Goal: Transaction & Acquisition: Book appointment/travel/reservation

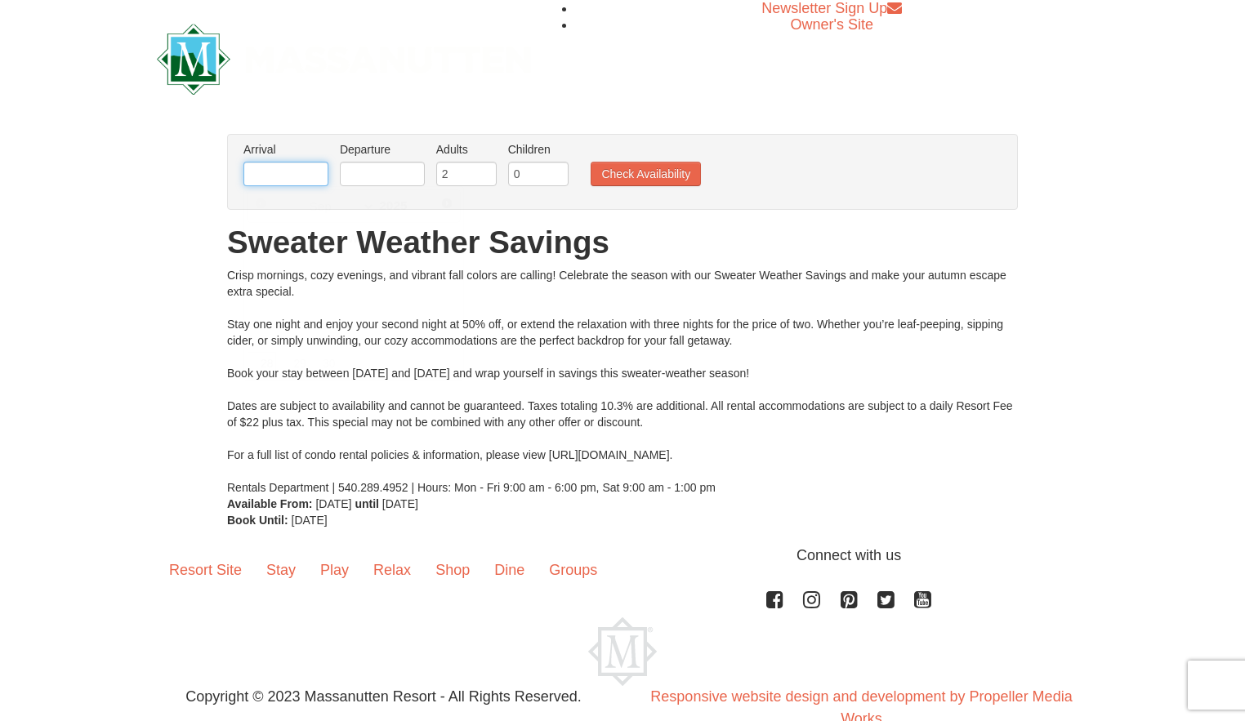
click at [272, 176] on input "text" at bounding box center [285, 174] width 85 height 25
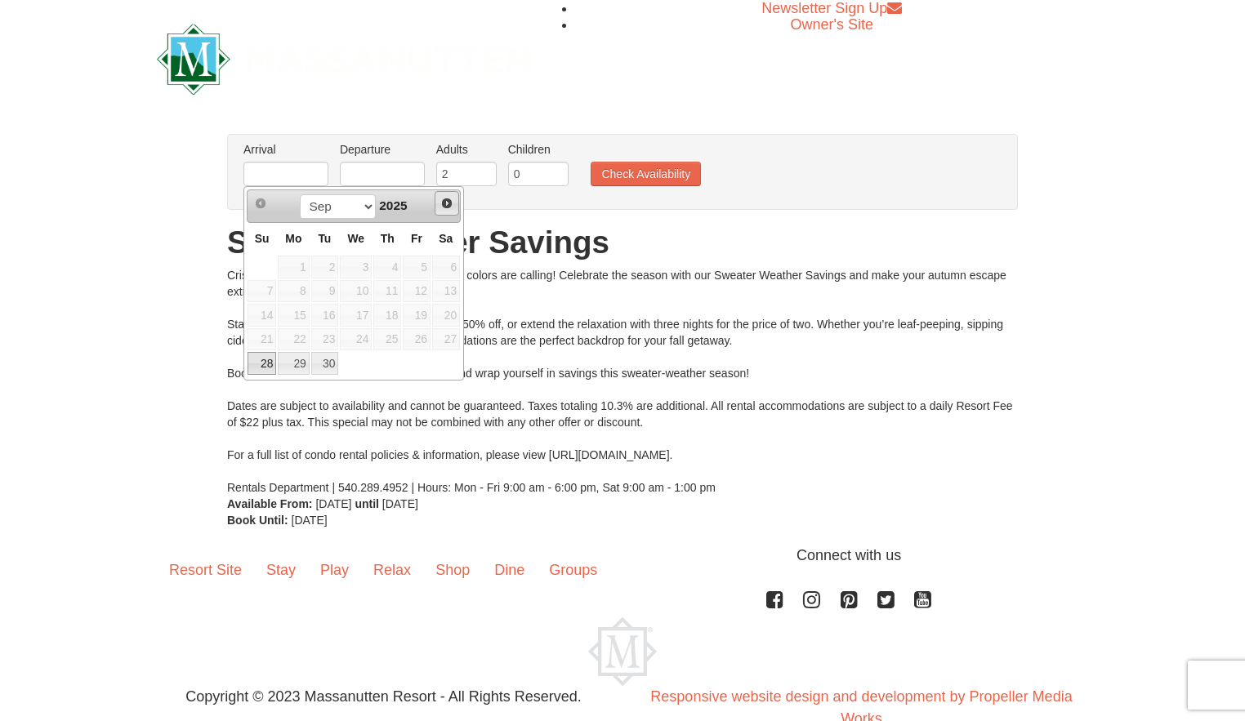
click at [447, 202] on span "Next" at bounding box center [446, 203] width 13 height 13
click at [321, 289] on link "7" at bounding box center [325, 291] width 28 height 23
type input "[DATE]"
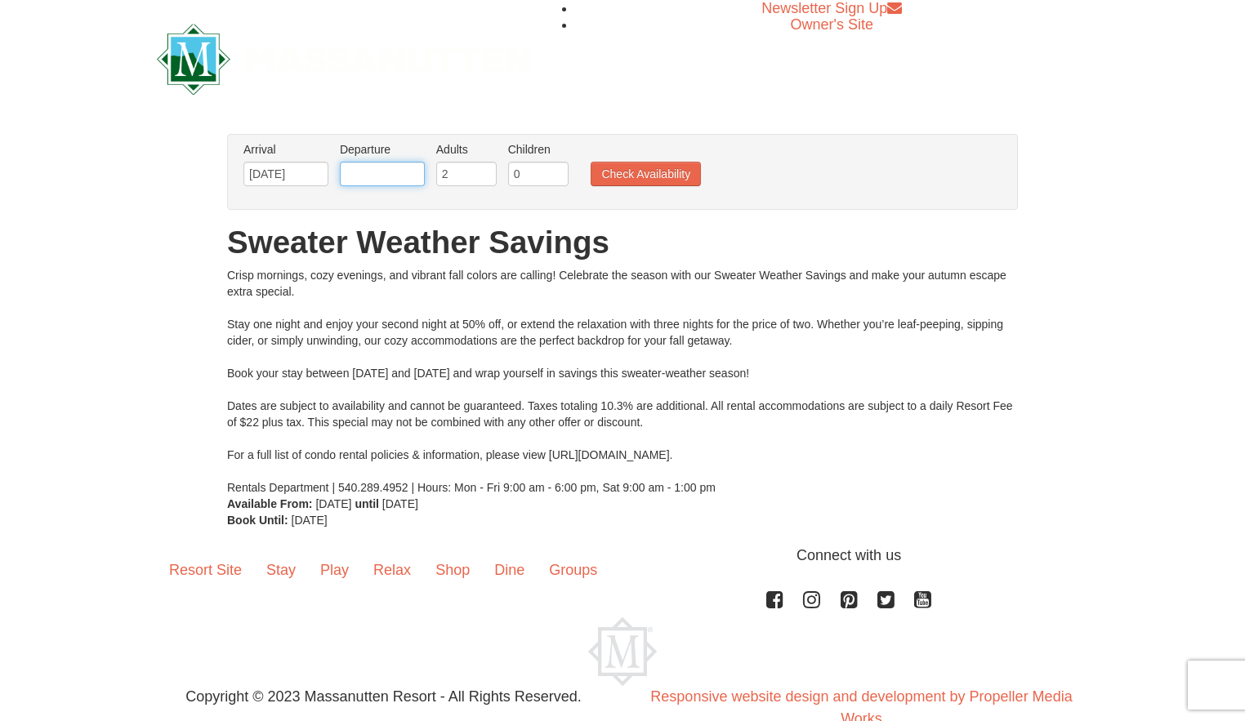
click at [382, 170] on input "text" at bounding box center [382, 174] width 85 height 25
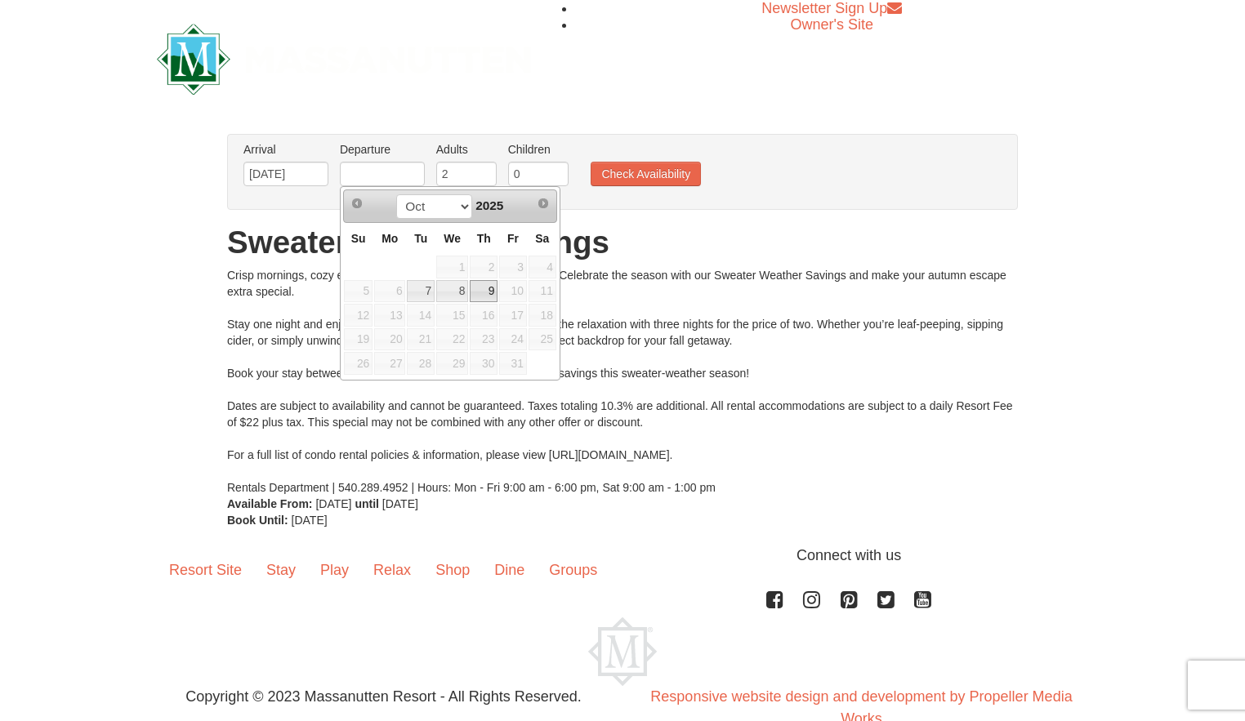
click at [496, 294] on link "9" at bounding box center [484, 291] width 28 height 23
type input "10/09/2025"
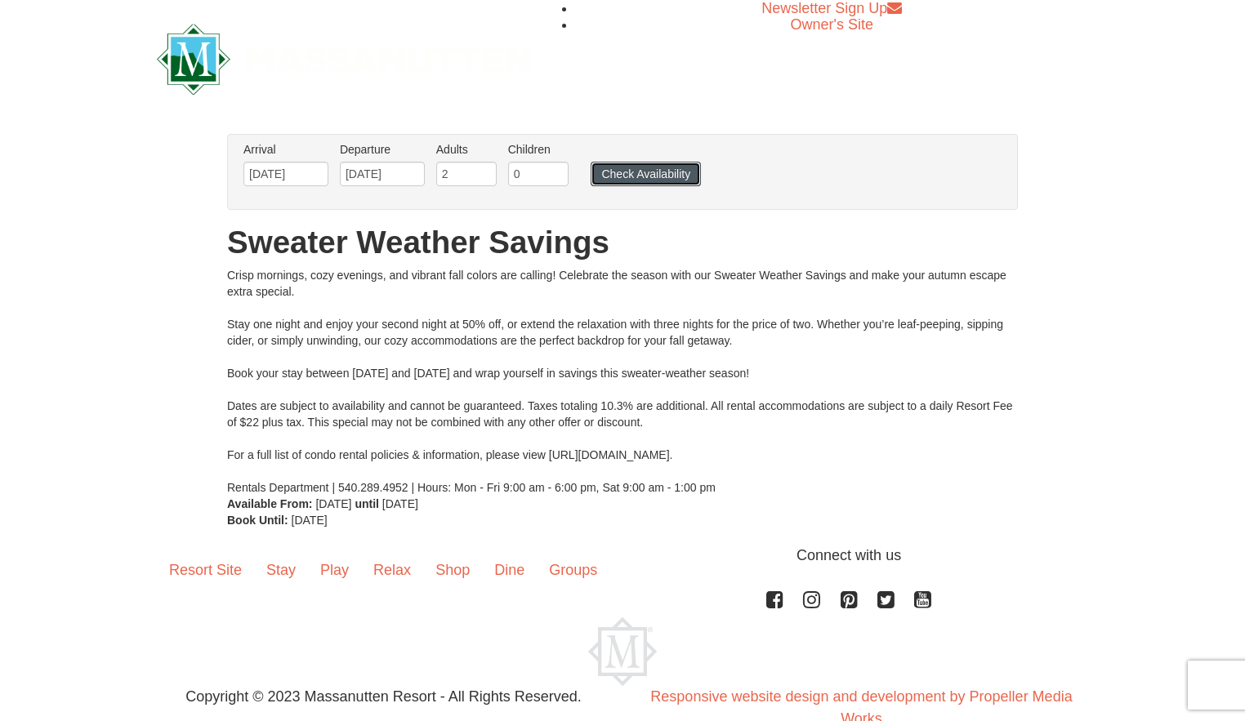
click at [679, 172] on button "Check Availability" at bounding box center [646, 174] width 110 height 25
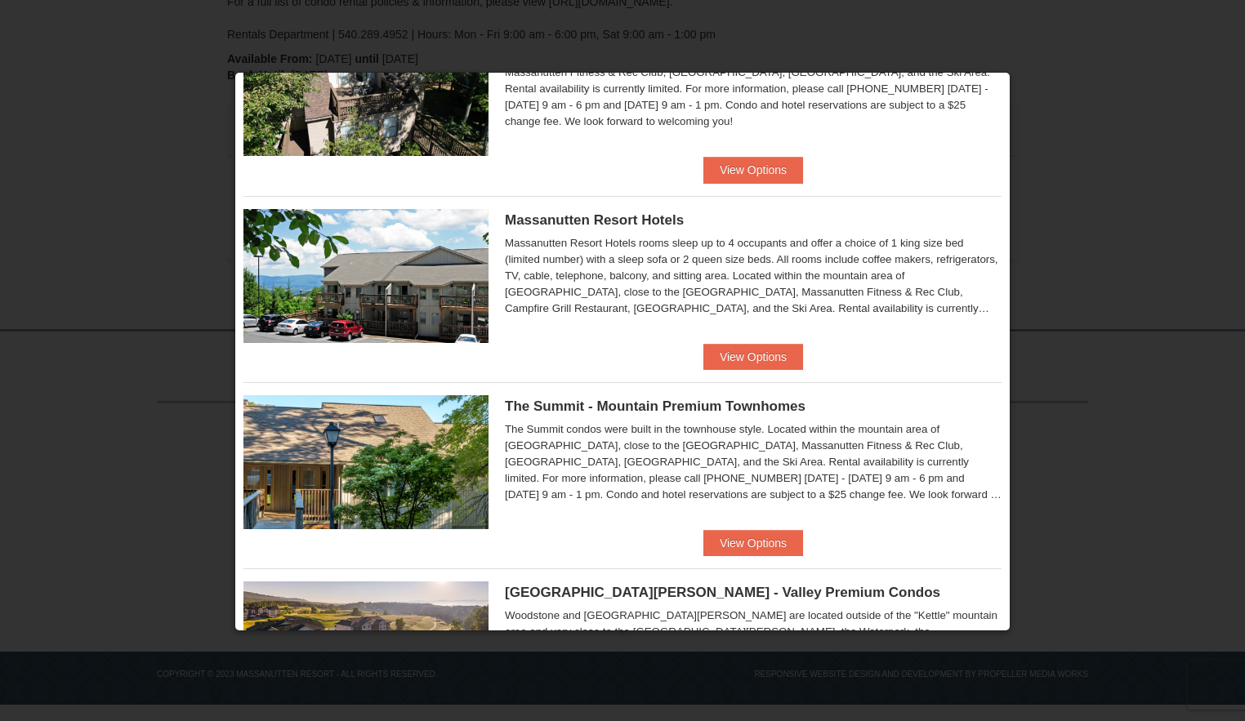
scroll to position [490, 0]
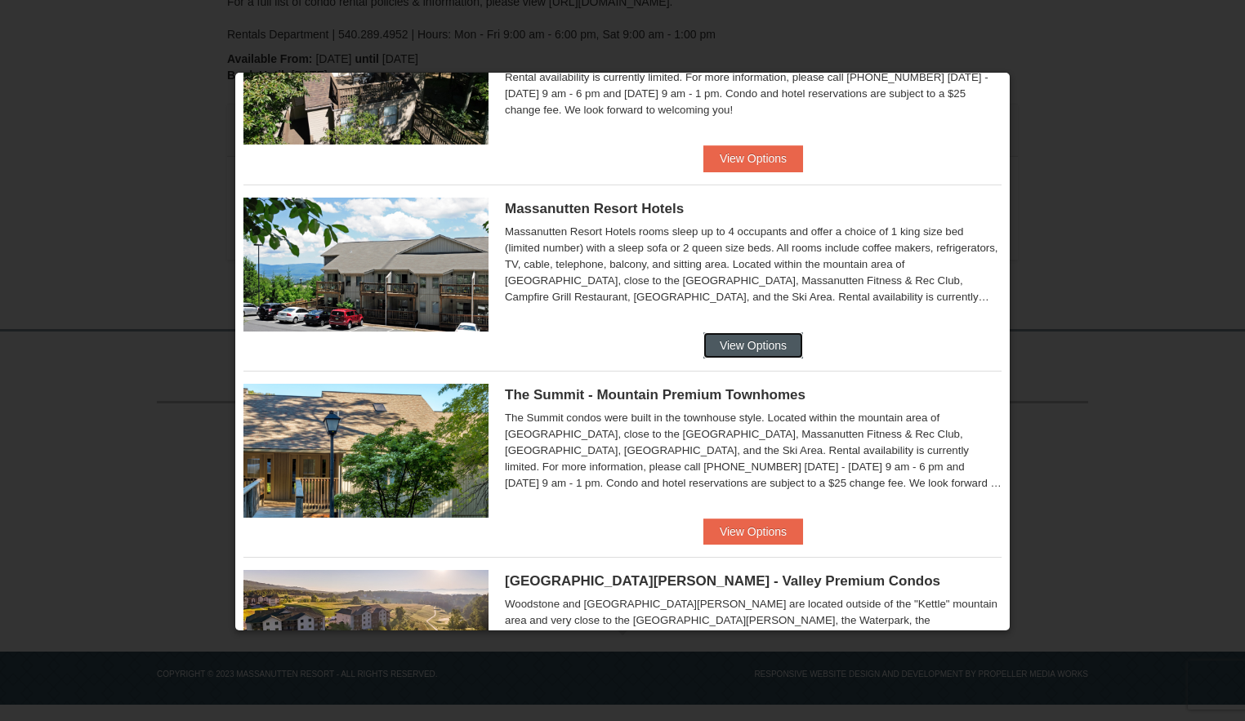
click at [770, 350] on button "View Options" at bounding box center [753, 346] width 100 height 26
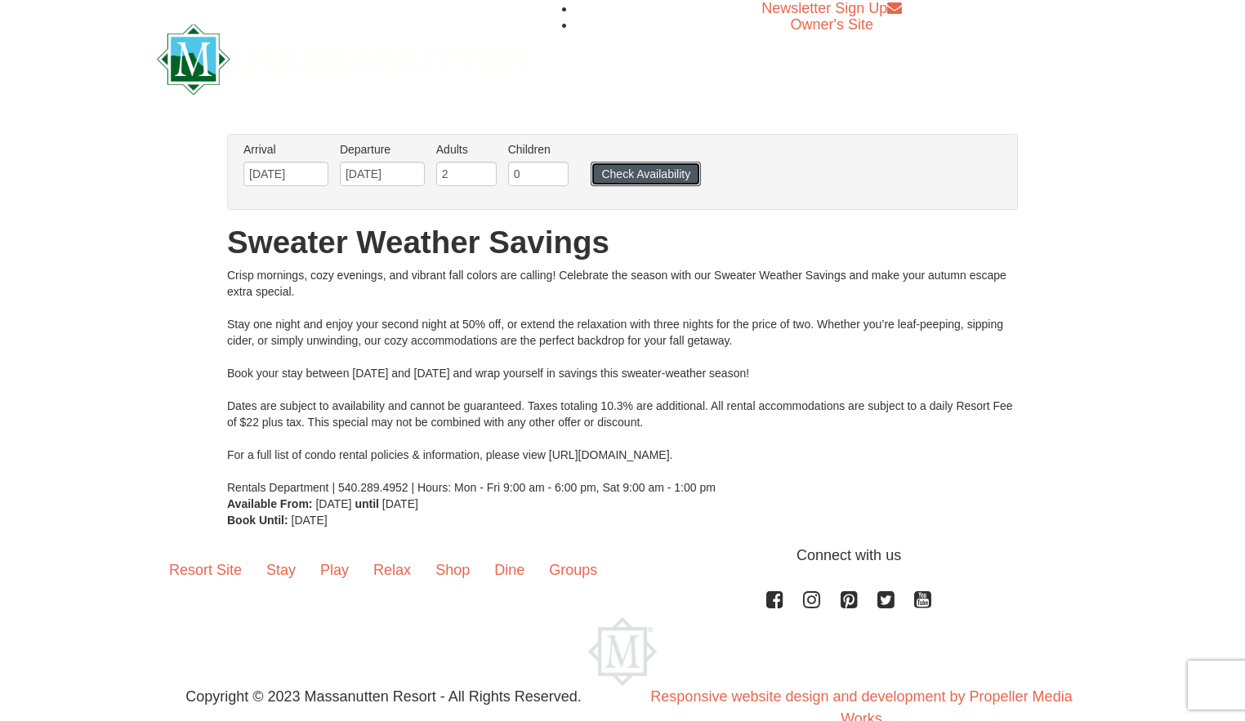
click at [659, 172] on button "Check Availability" at bounding box center [646, 174] width 110 height 25
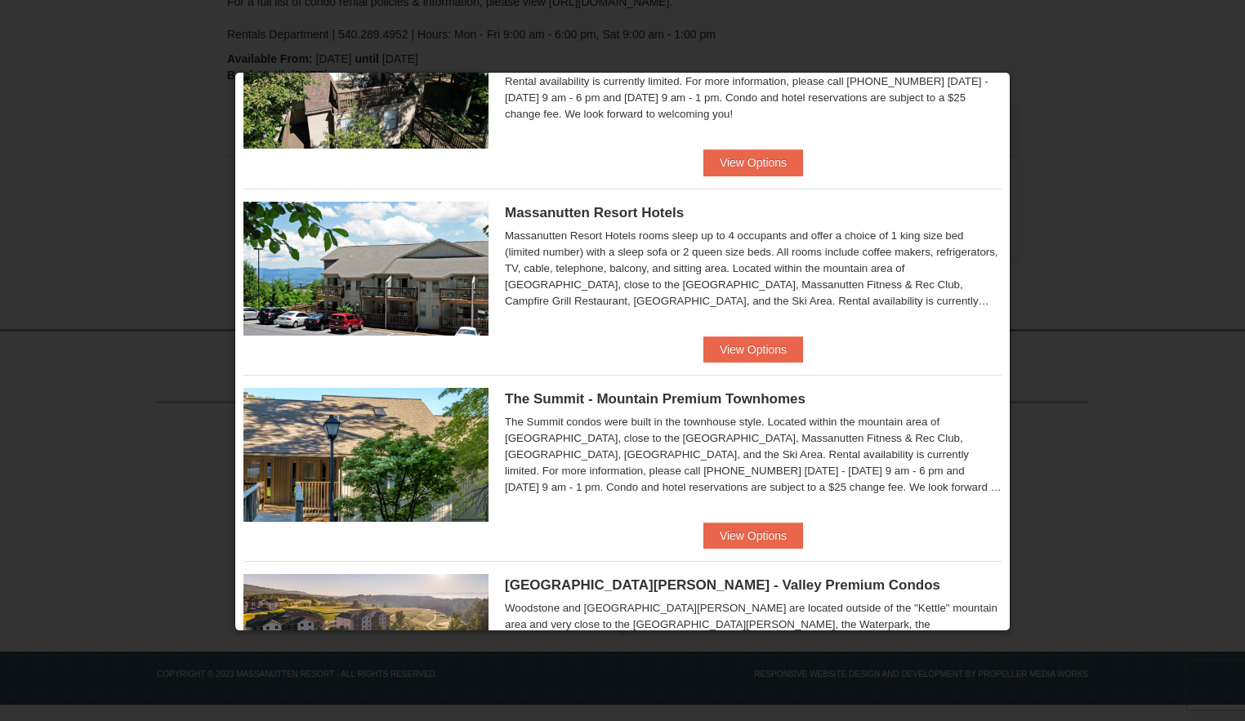
scroll to position [488, 0]
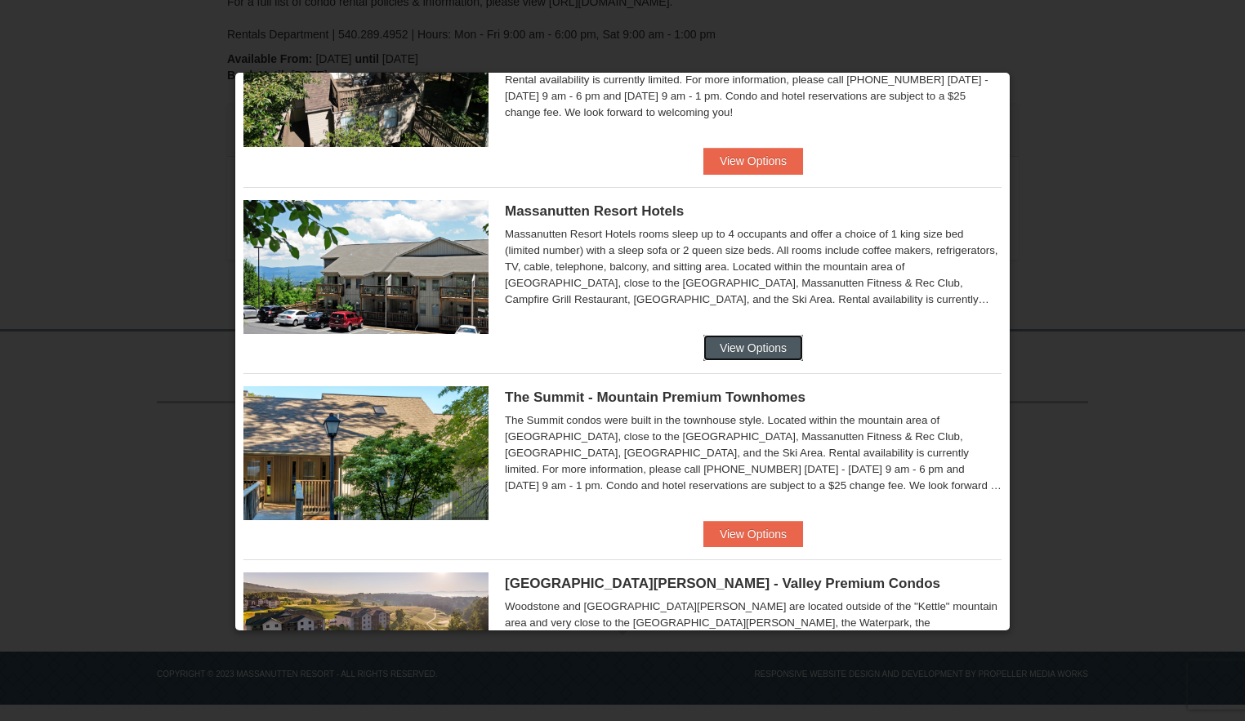
click at [757, 347] on button "View Options" at bounding box center [753, 348] width 100 height 26
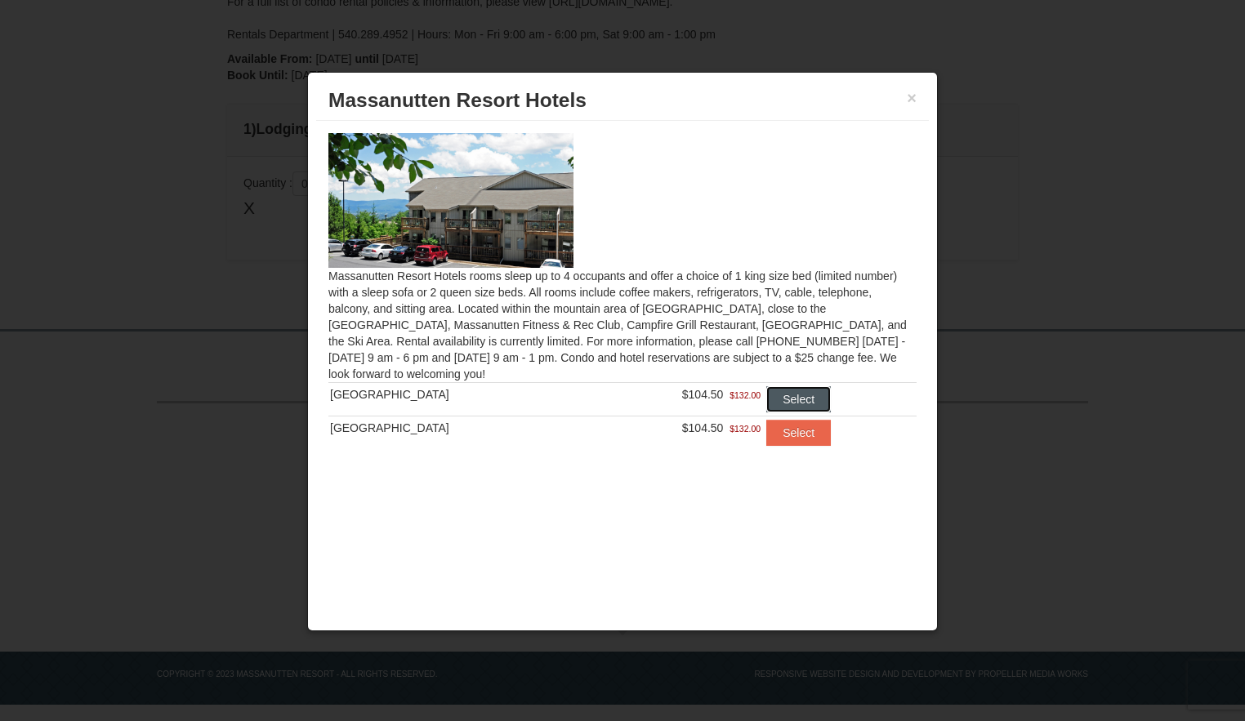
click at [804, 394] on button "Select" at bounding box center [798, 399] width 65 height 26
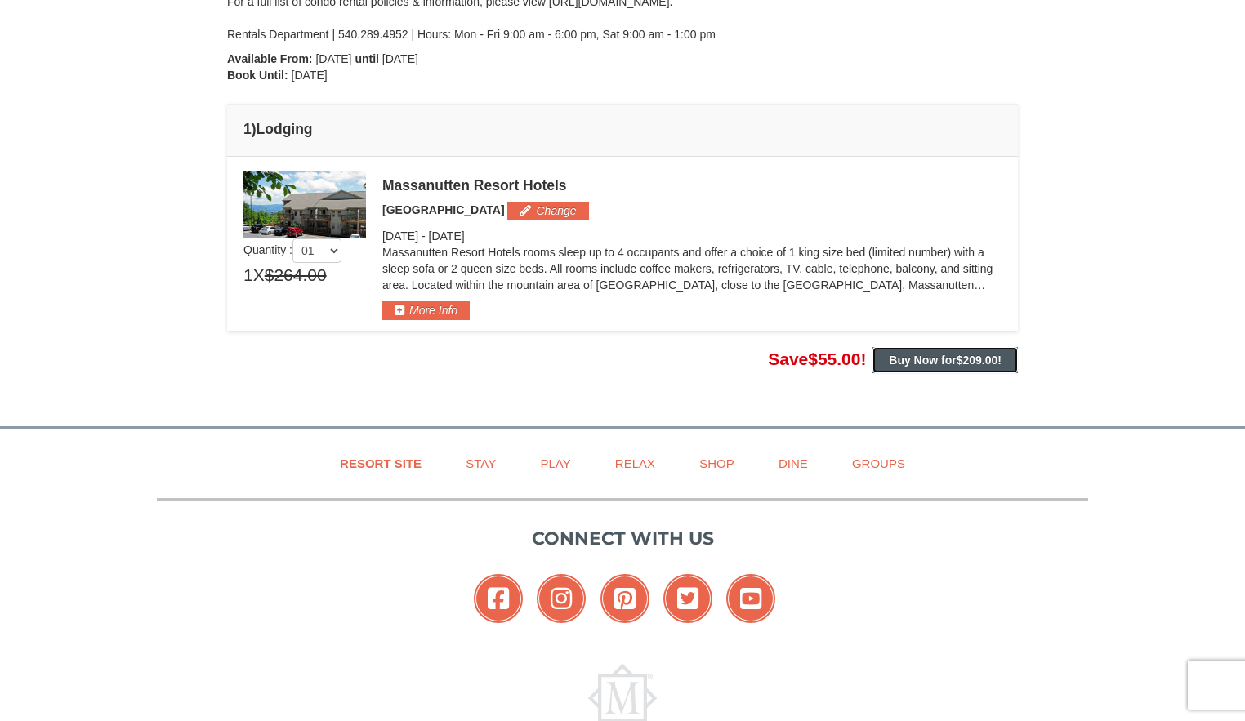
click at [963, 364] on span "$209.00" at bounding box center [978, 360] width 42 height 13
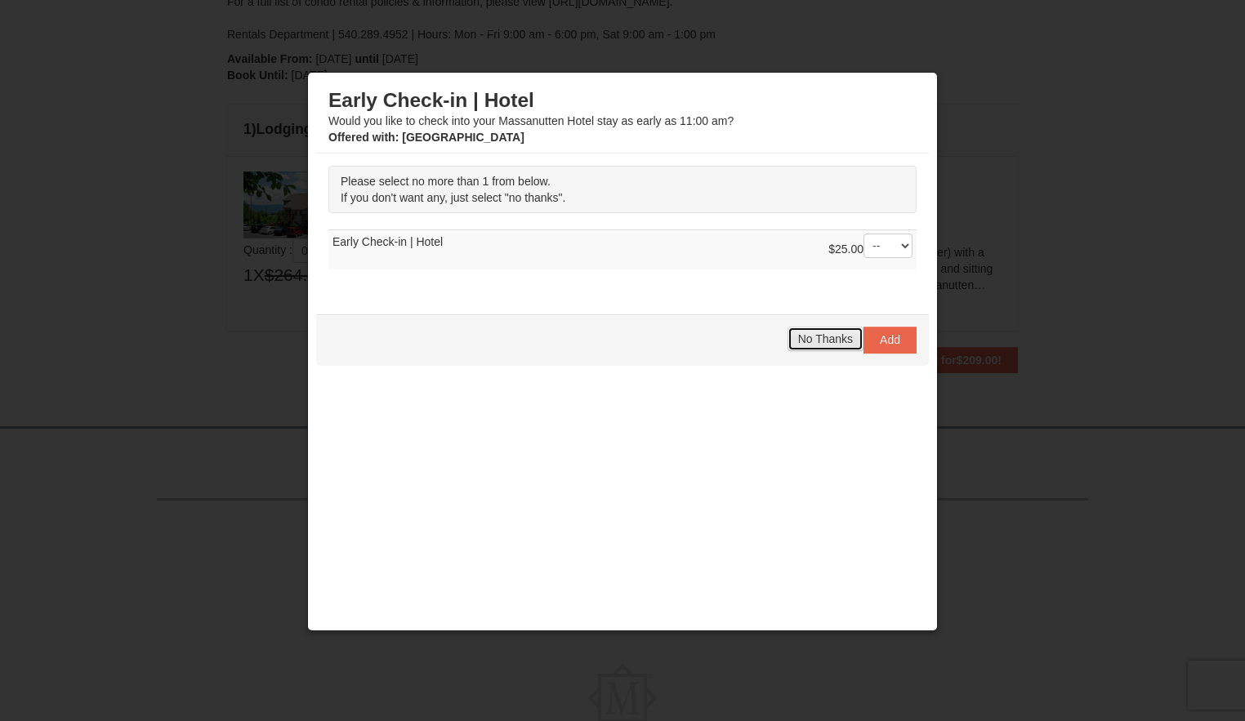
click at [798, 341] on span "No Thanks" at bounding box center [825, 339] width 55 height 13
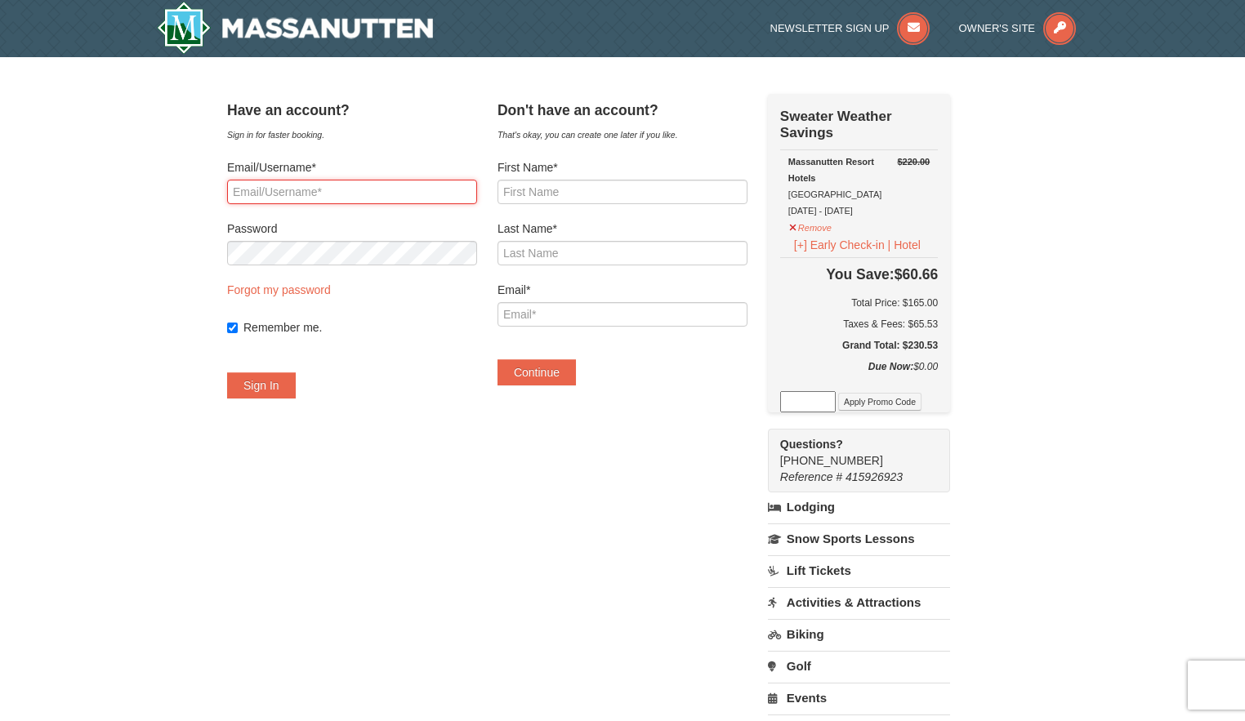
click at [294, 186] on input "Email/Username*" at bounding box center [352, 192] width 250 height 25
click at [577, 190] on input "First Name*" at bounding box center [623, 192] width 250 height 25
type input "Steven"
click at [566, 242] on input "Last Name*" at bounding box center [623, 253] width 250 height 25
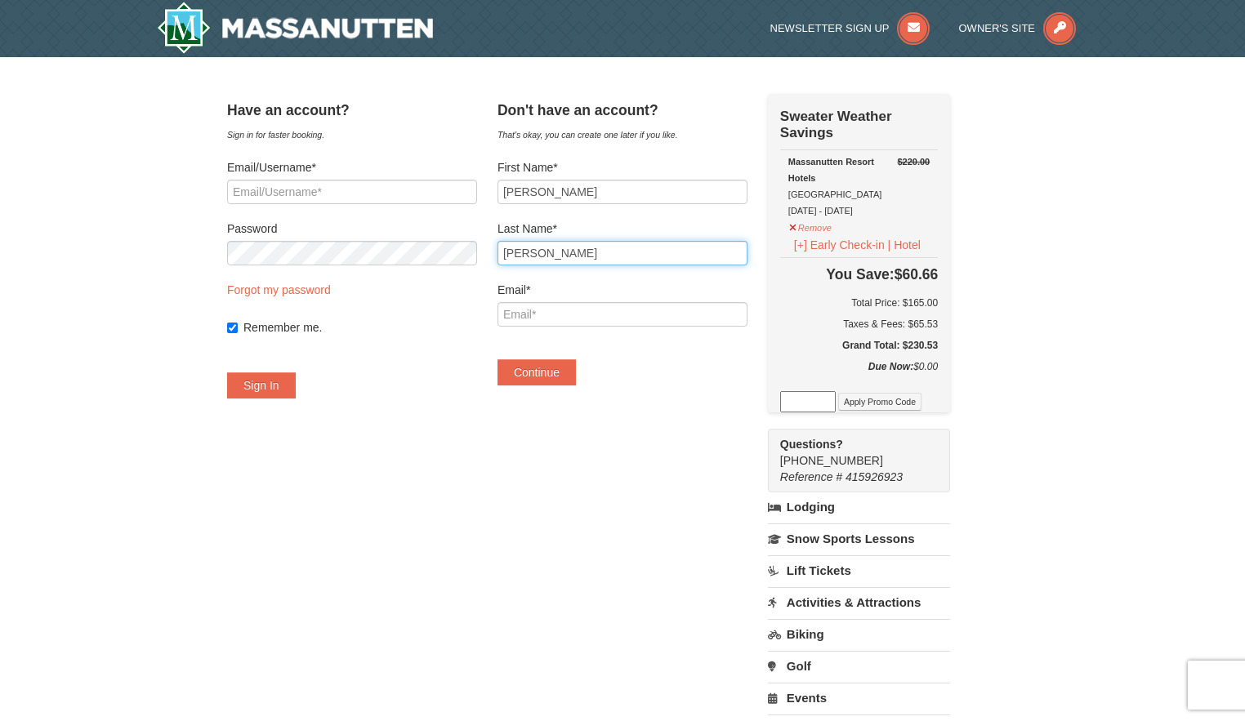
type input "Allen"
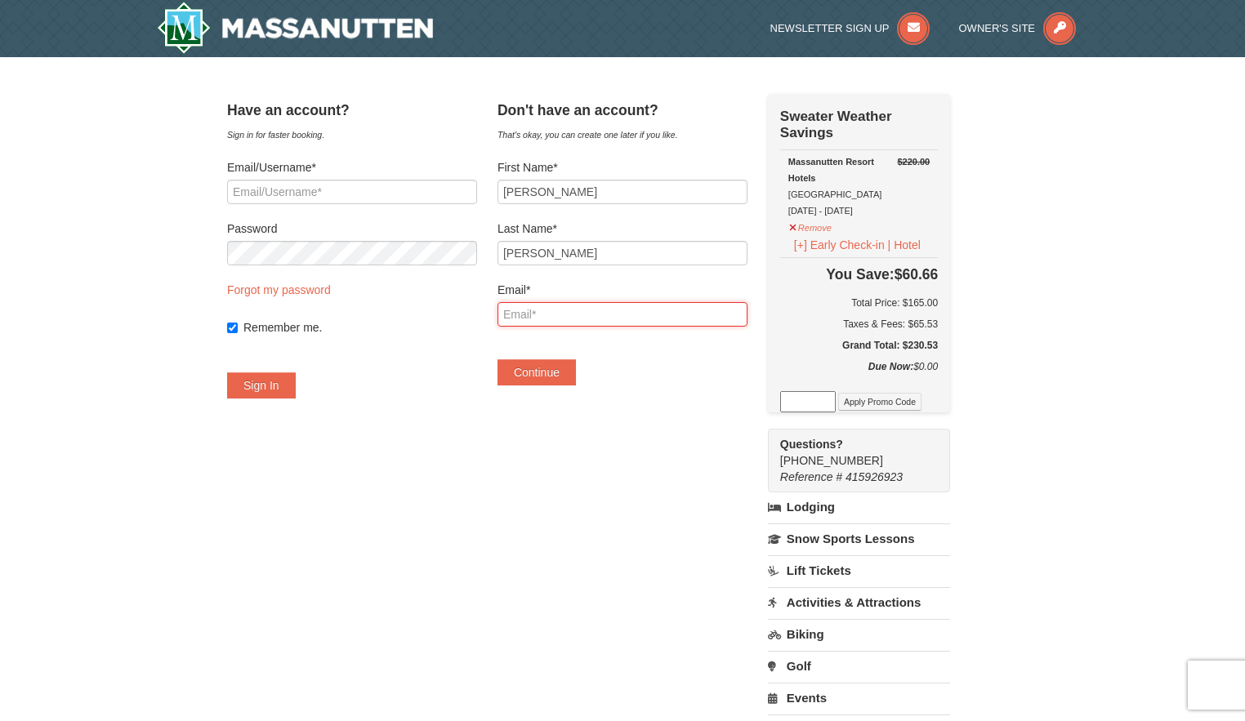
click at [567, 320] on input "Email*" at bounding box center [623, 314] width 250 height 25
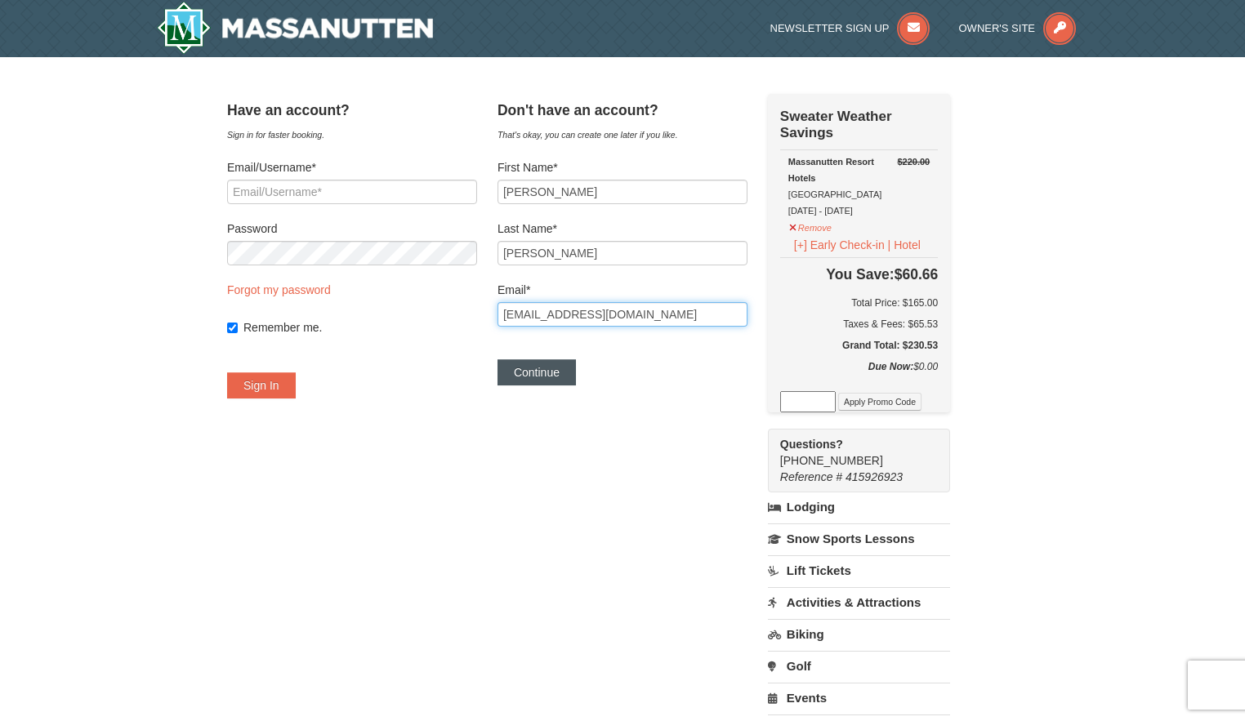
type input "[EMAIL_ADDRESS][DOMAIN_NAME]"
click at [551, 368] on button "Continue" at bounding box center [537, 372] width 78 height 26
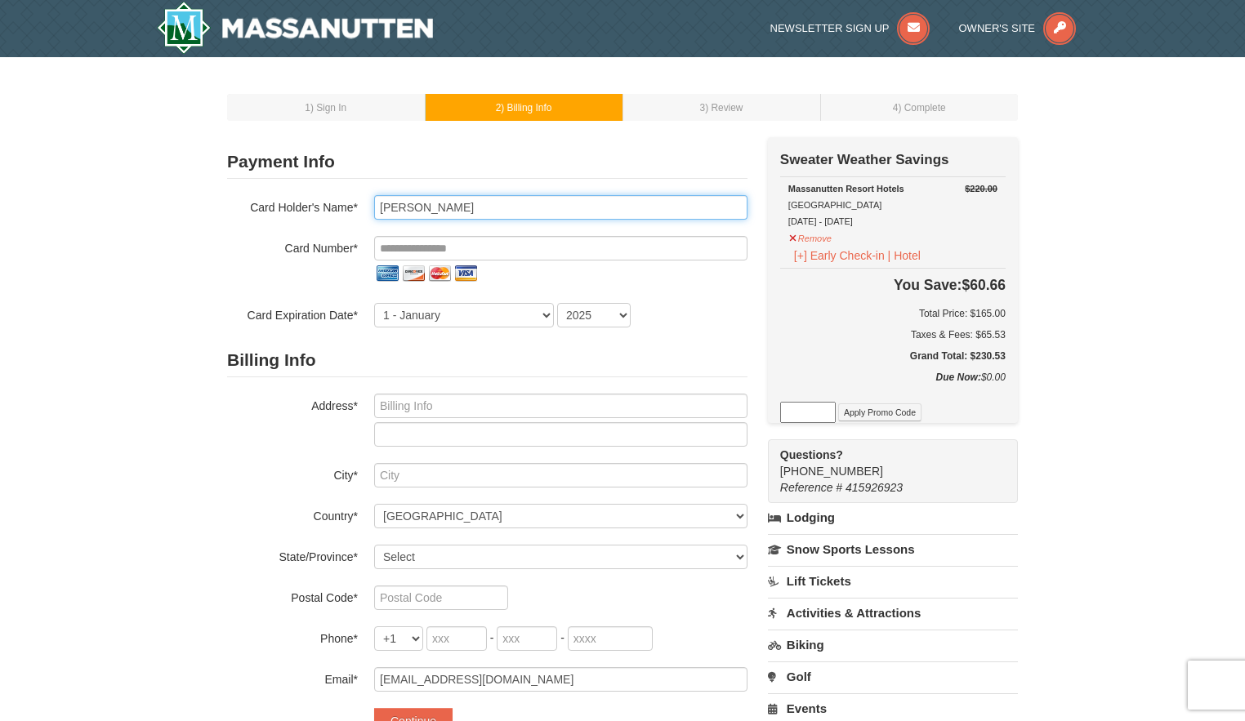
click at [421, 214] on input "Steven Allen" at bounding box center [560, 207] width 373 height 25
type input "Steven D Allen"
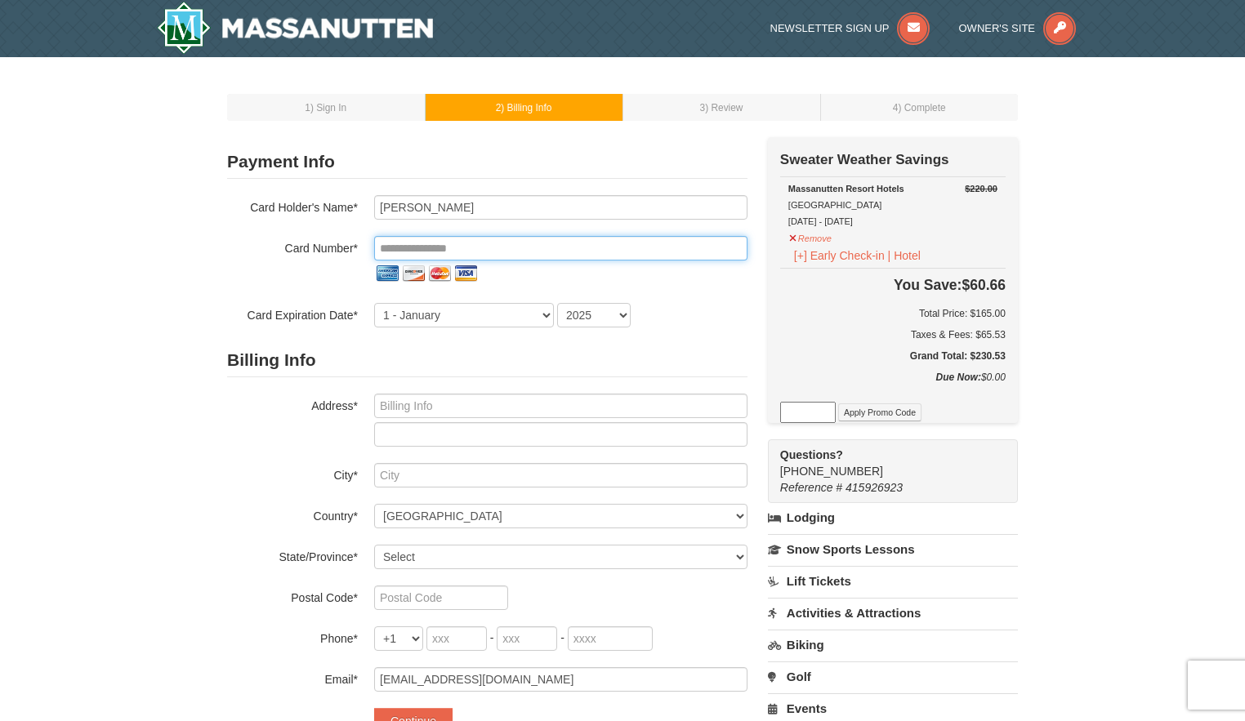
click at [539, 244] on input "tel" at bounding box center [560, 248] width 373 height 25
type input "**********"
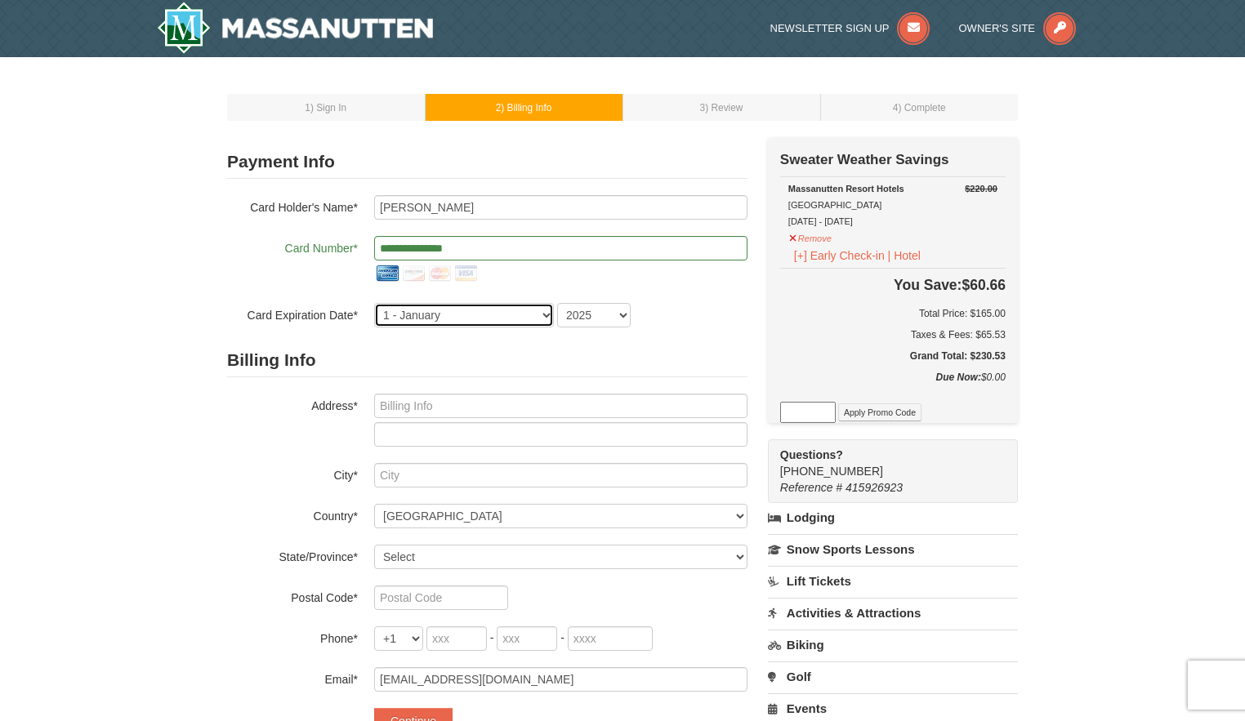
click at [546, 315] on select "1 - January 2 - February 3 - March 4 - April 5 - May 6 - June 7 - July 8 - Augu…" at bounding box center [464, 315] width 180 height 25
select select "5"
click at [374, 303] on select "1 - January 2 - February 3 - March 4 - April 5 - May 6 - June 7 - July 8 - Augu…" at bounding box center [464, 315] width 180 height 25
click at [621, 310] on select "2025 2026 2027 2028 2029 2030 2031 2032 2033 2034" at bounding box center [594, 315] width 74 height 25
select select "2027"
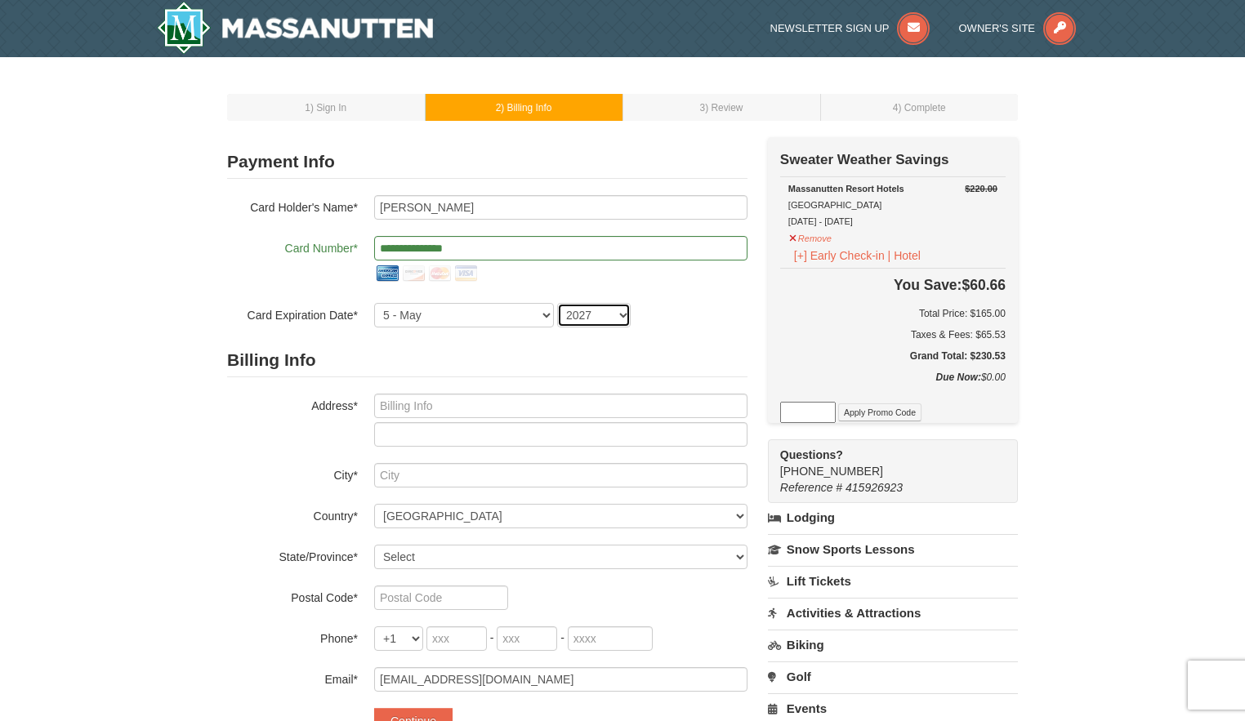
click at [557, 303] on select "2025 2026 2027 2028 2029 2030 2031 2032 2033 2034" at bounding box center [594, 315] width 74 height 25
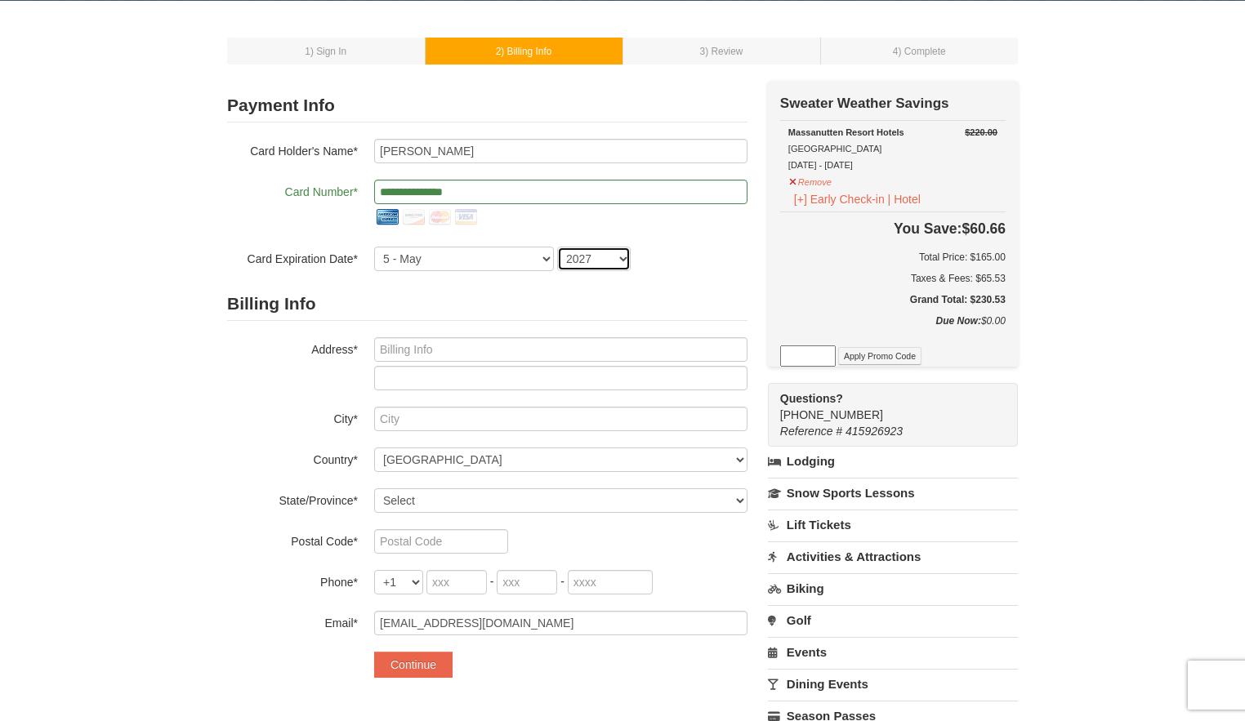
scroll to position [82, 0]
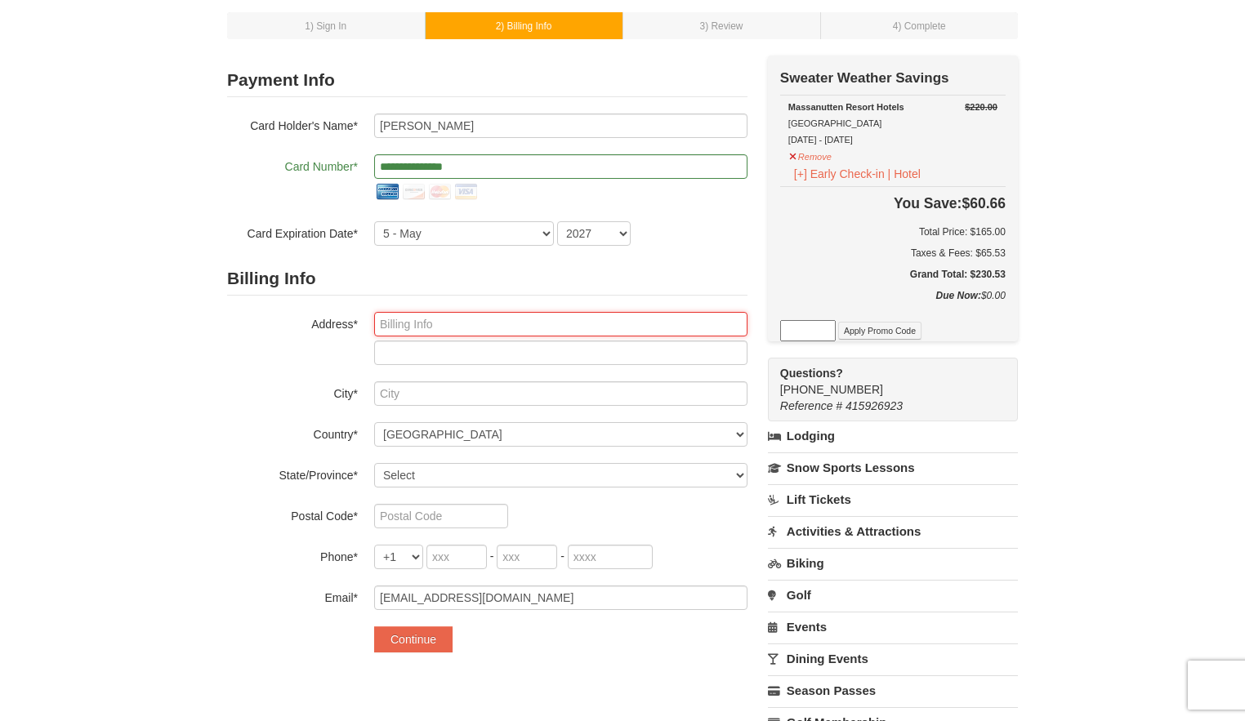
click at [464, 325] on input "text" at bounding box center [560, 324] width 373 height 25
type input "3045 BRITTANY WAY"
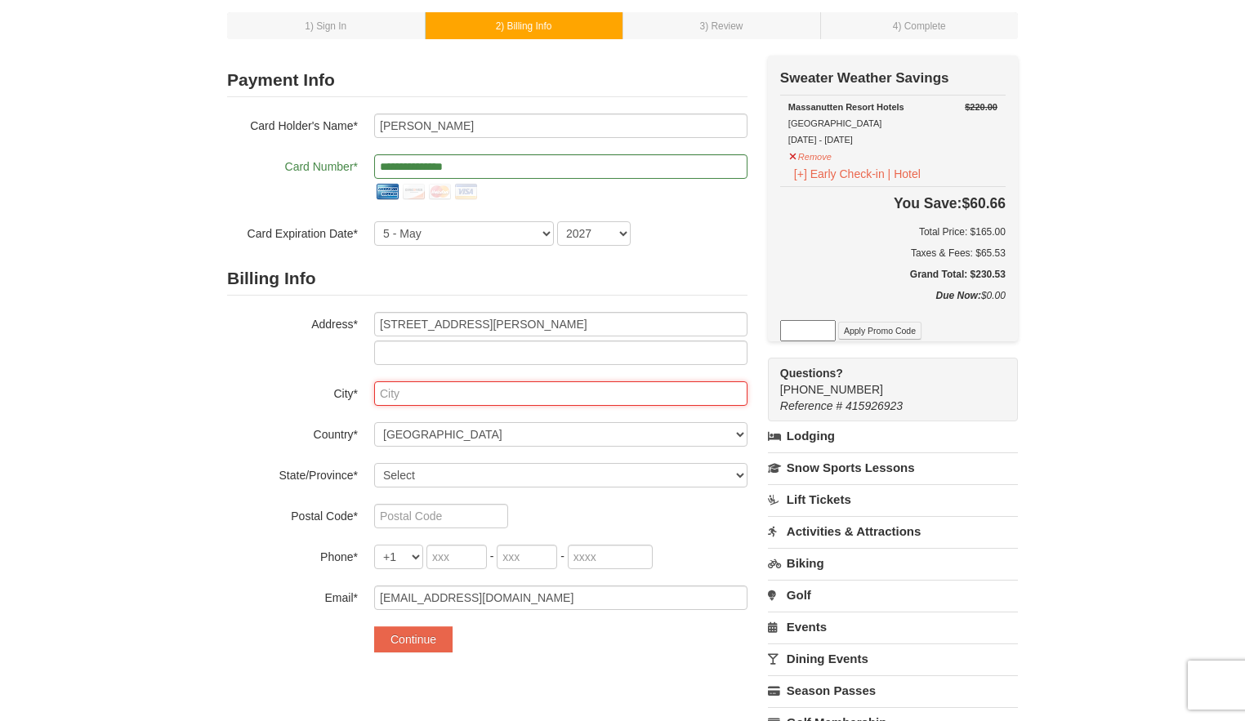
type input "CHESAPEAKE"
select select "VA"
type input "23321-450"
type input "757"
type input "536"
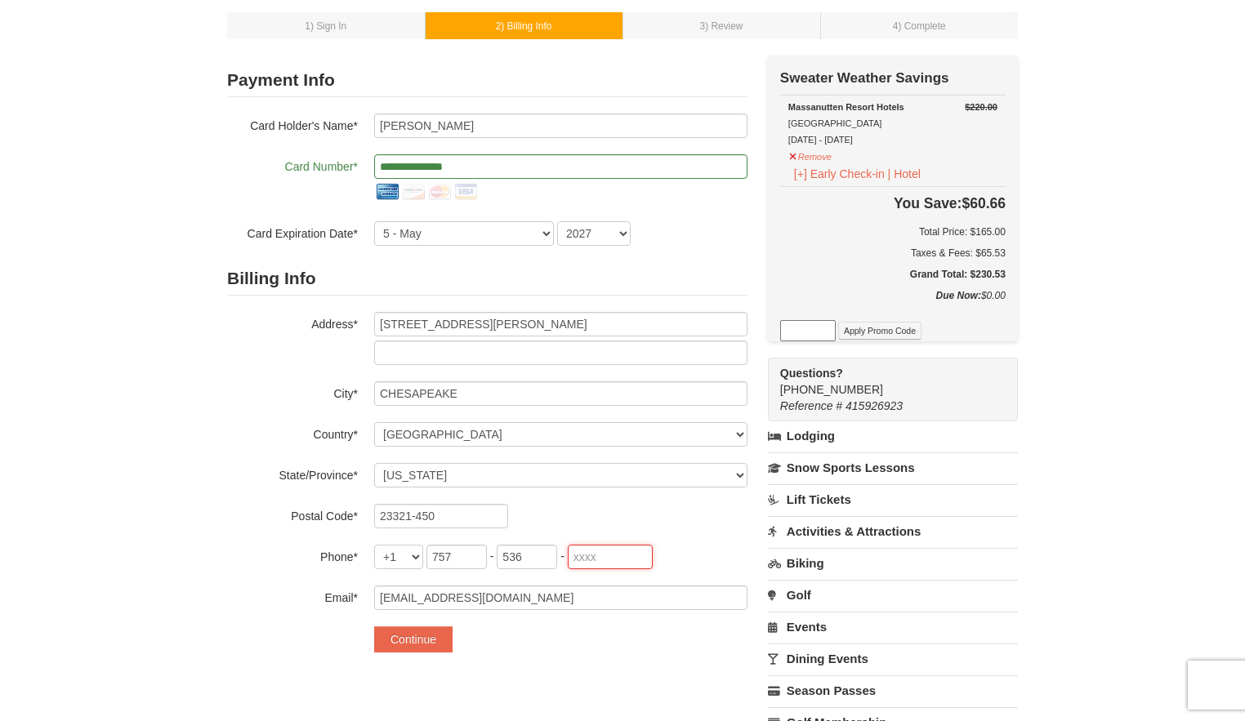
type input "0195"
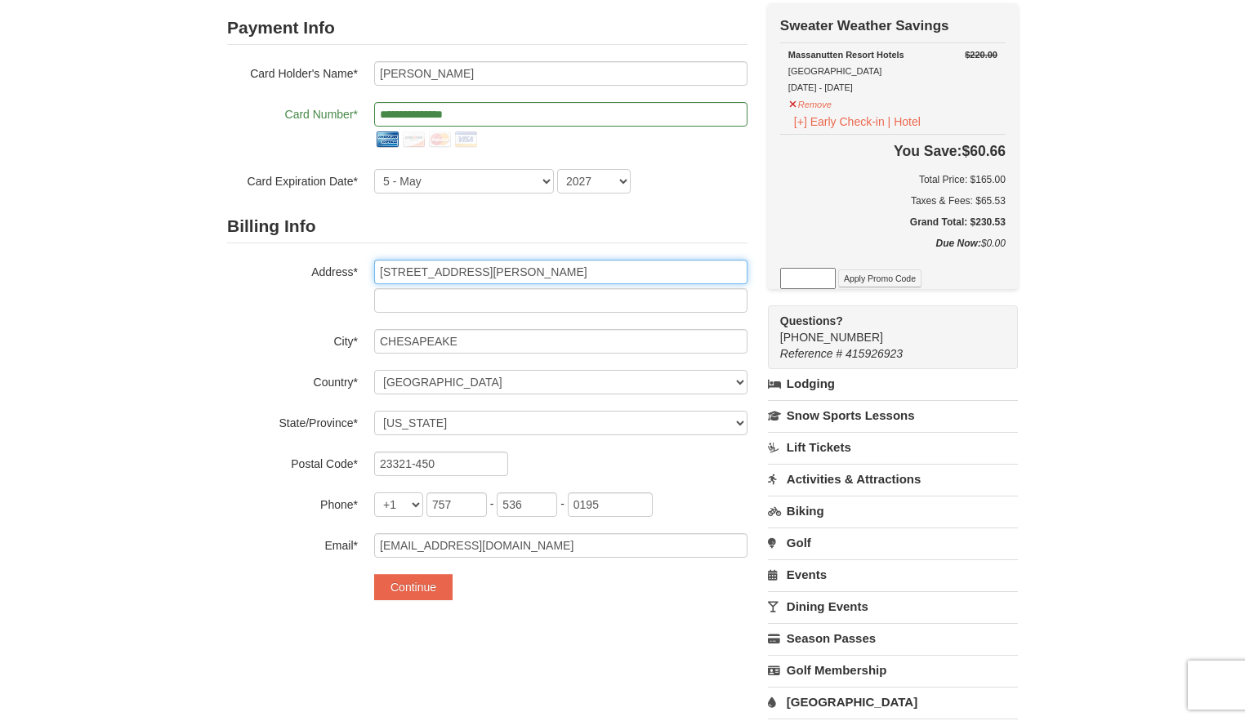
scroll to position [163, 0]
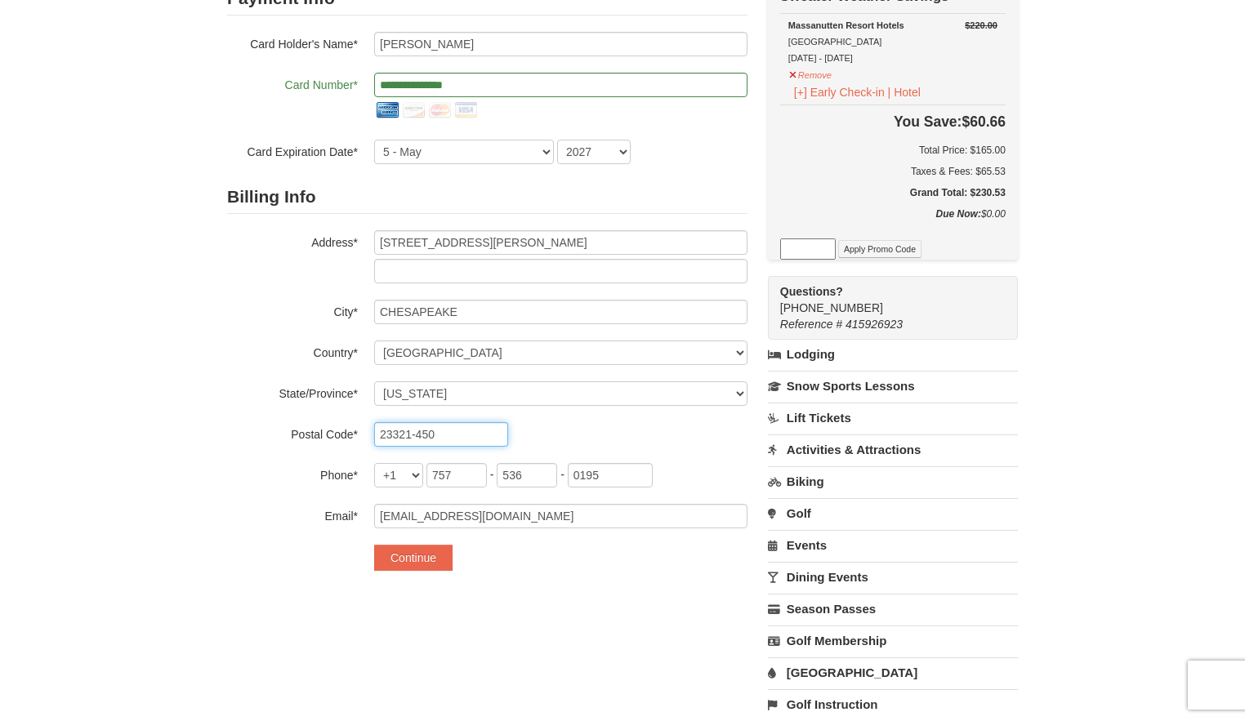
click at [472, 433] on input "23321-450" at bounding box center [441, 434] width 134 height 25
type input "23321"
click at [193, 355] on div "1 ) Sign In 2 ) Billing Info 3 ) Review ) Complete ×" at bounding box center [622, 333] width 1245 height 879
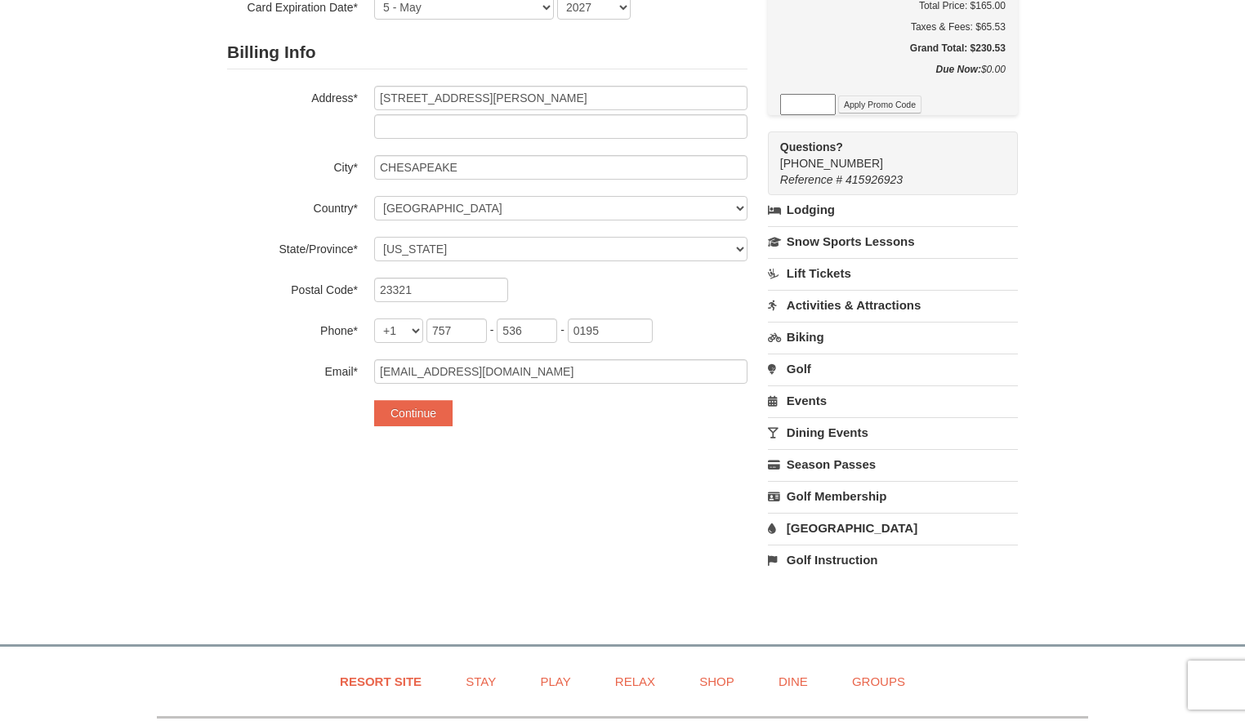
scroll to position [327, 0]
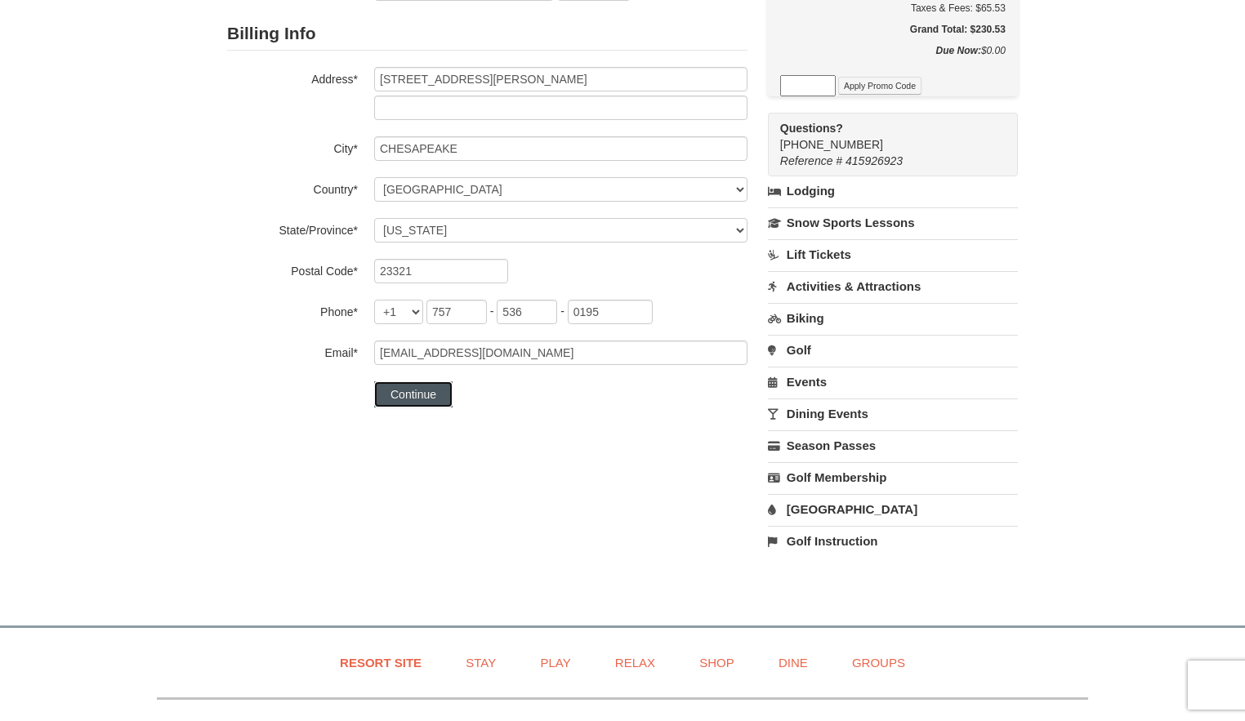
click at [434, 395] on button "Continue" at bounding box center [413, 395] width 78 height 26
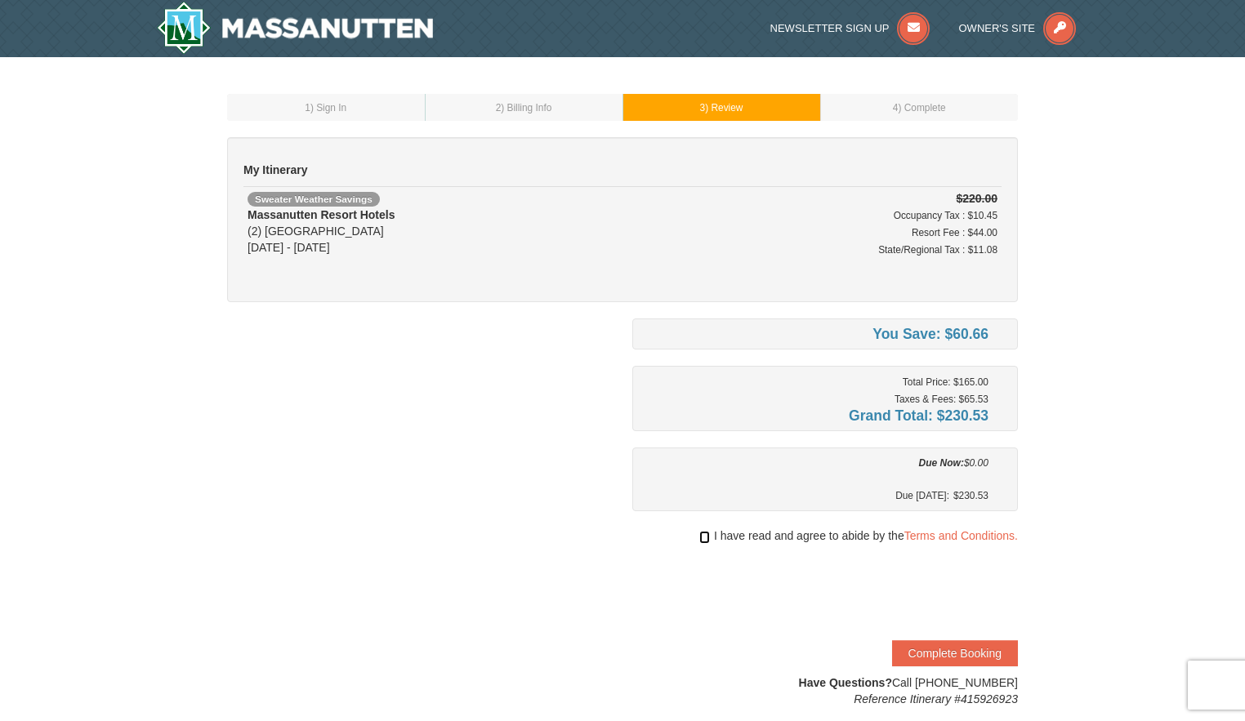
click at [706, 542] on input "checkbox" at bounding box center [704, 537] width 11 height 13
checkbox input "true"
click at [976, 654] on button "Complete Booking" at bounding box center [955, 654] width 126 height 26
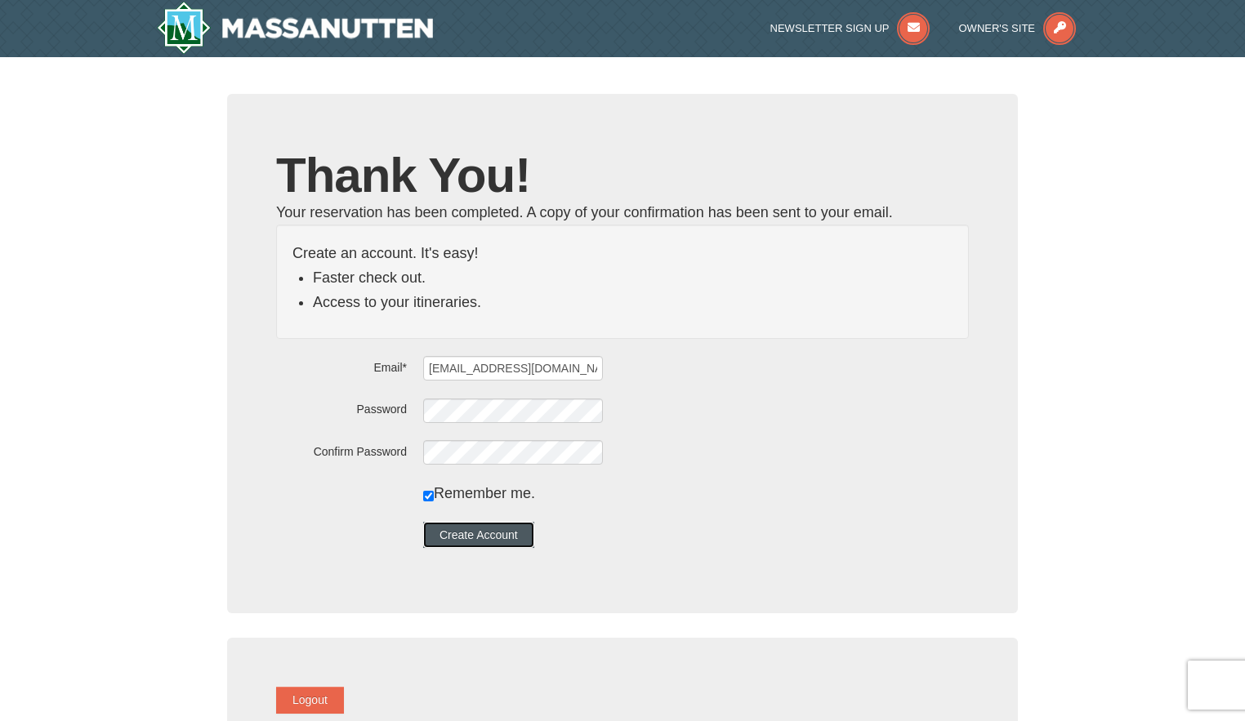
click at [529, 534] on button "Create Account" at bounding box center [478, 535] width 111 height 26
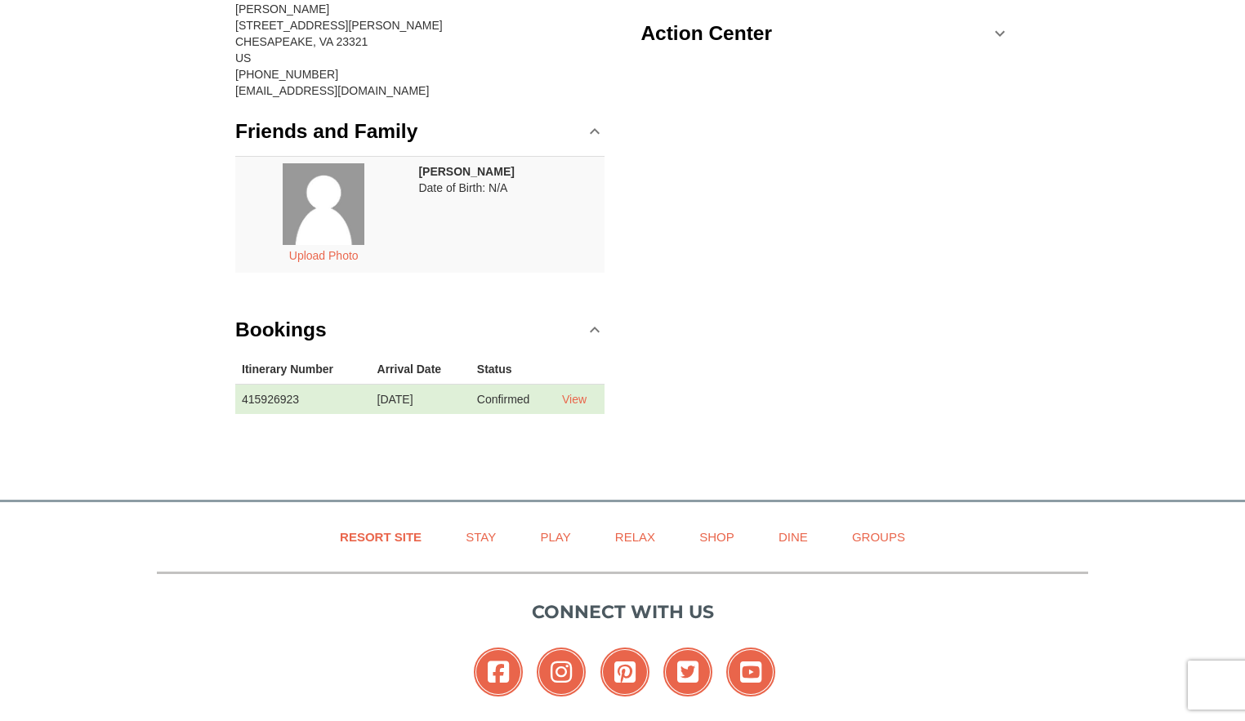
scroll to position [163, 0]
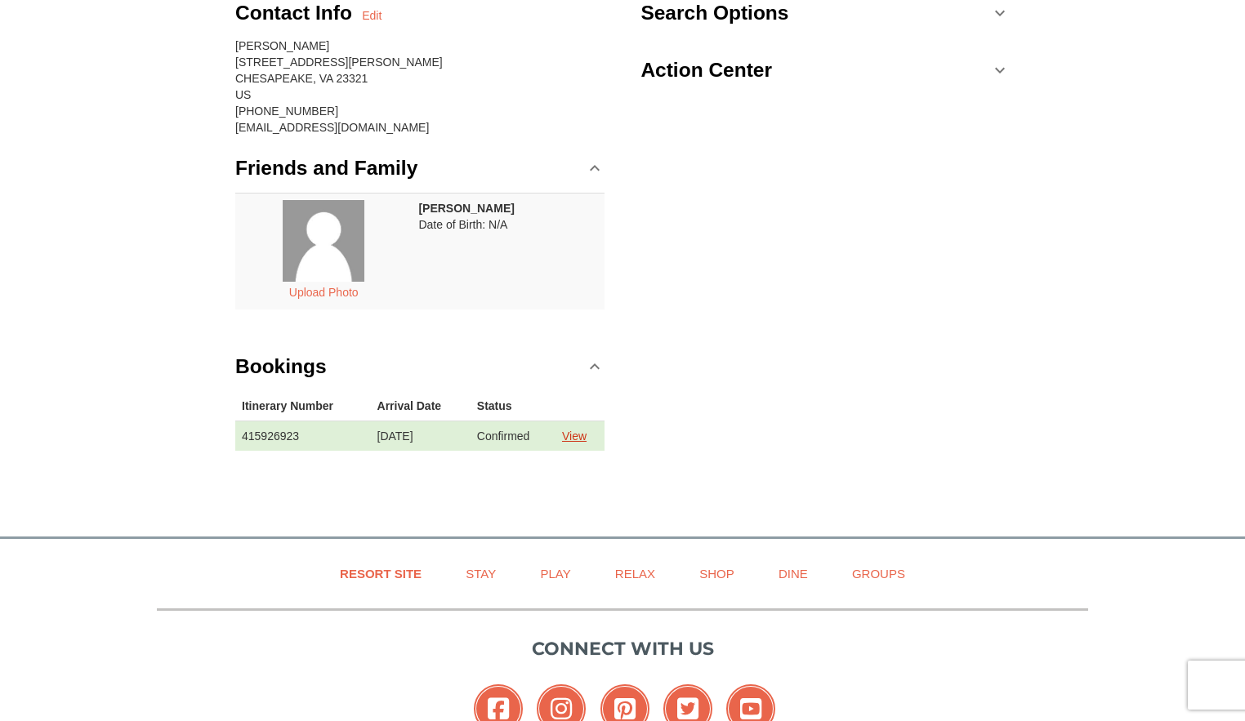
click at [584, 434] on link "View" at bounding box center [574, 436] width 25 height 13
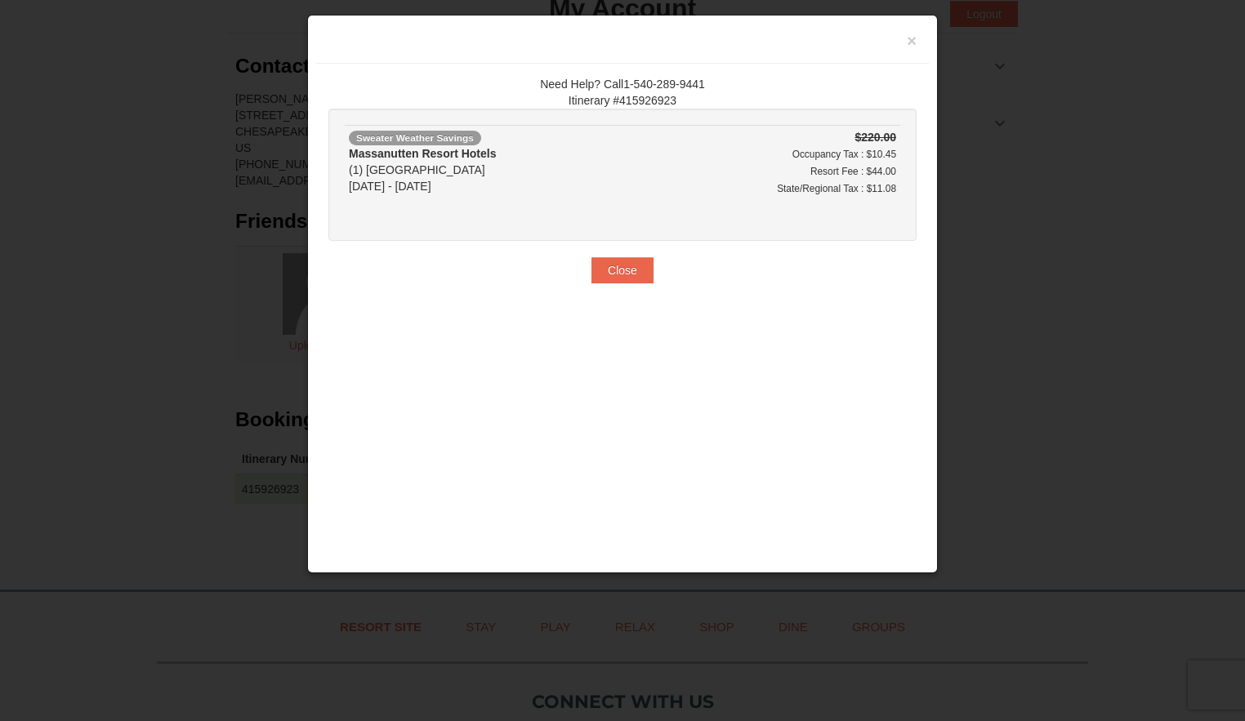
scroll to position [82, 0]
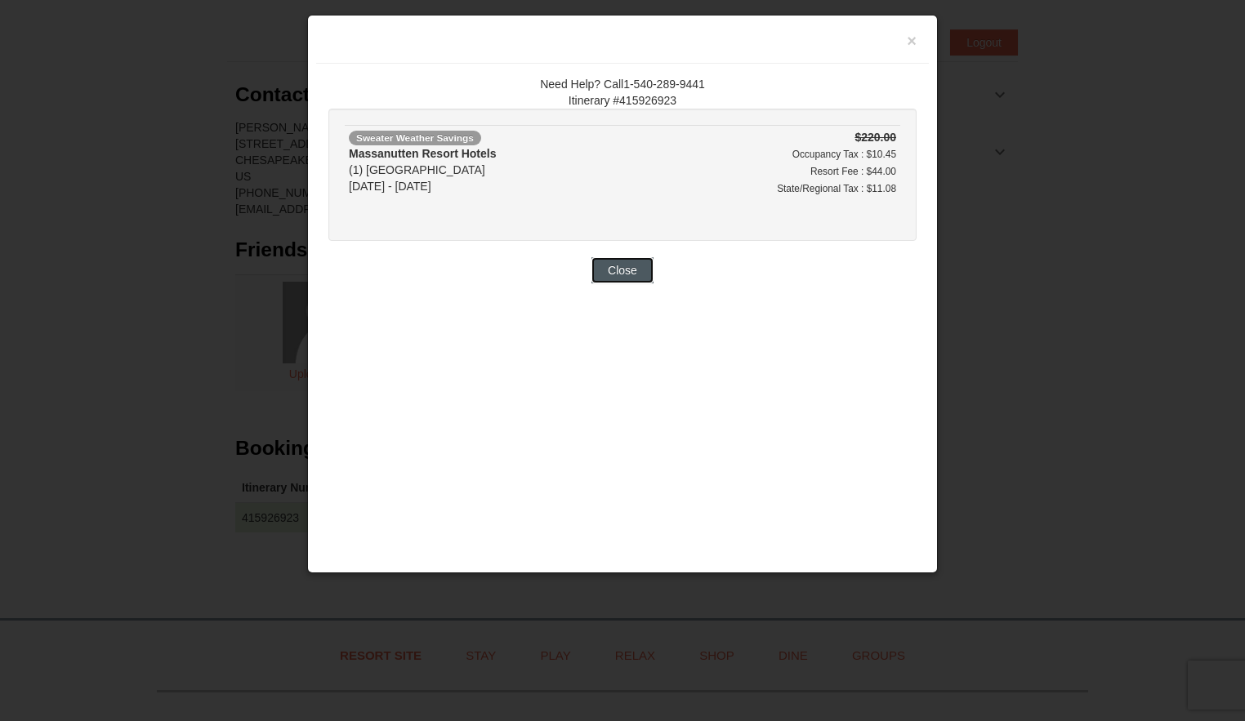
click at [632, 259] on button "Close" at bounding box center [623, 270] width 62 height 26
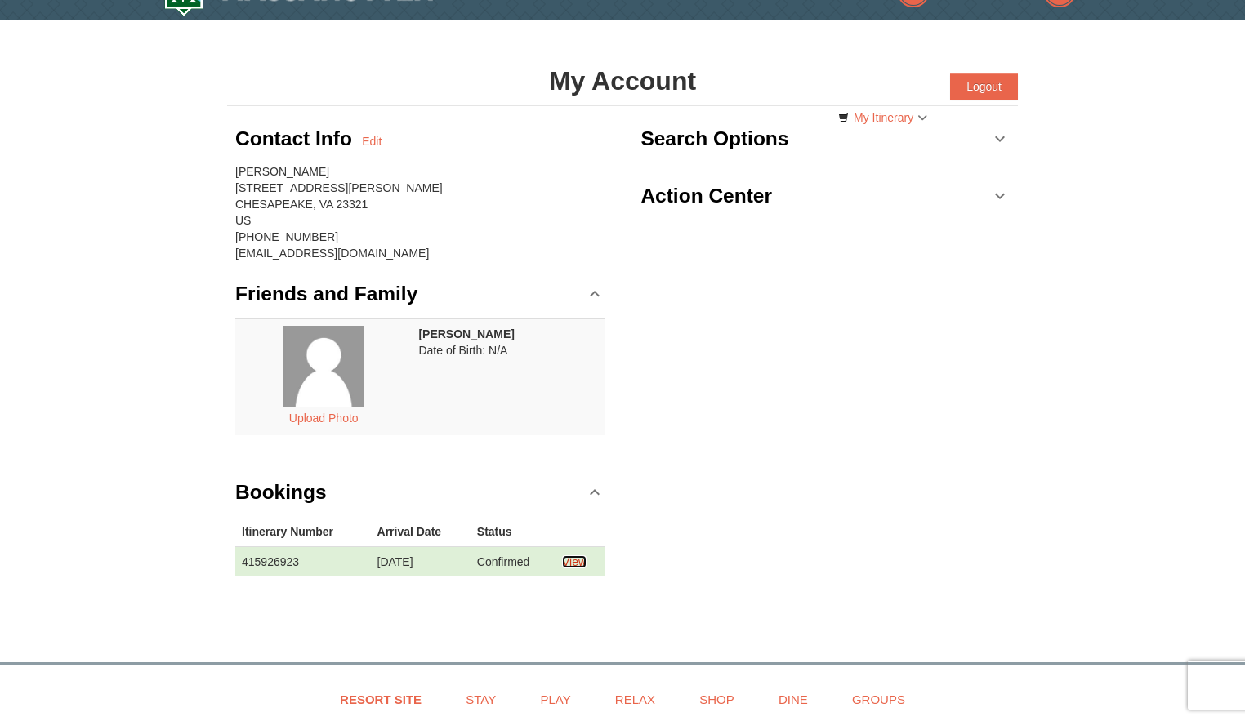
scroll to position [0, 0]
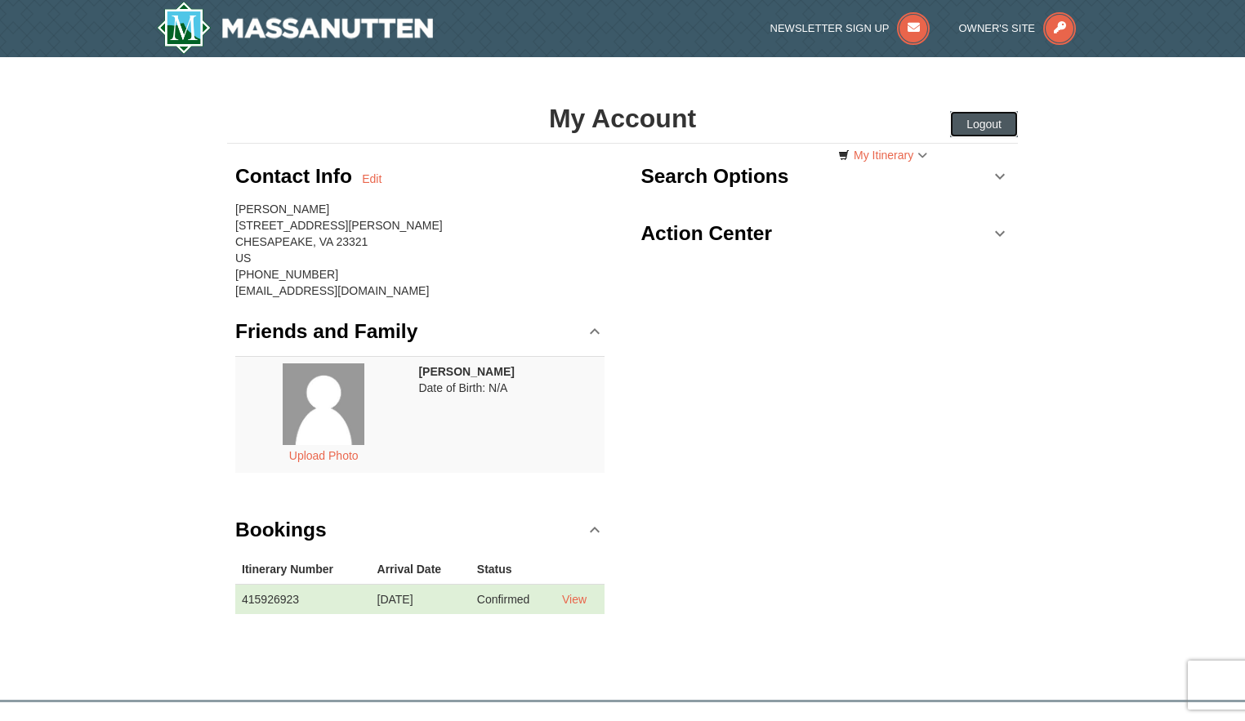
click at [988, 124] on button "Logout" at bounding box center [984, 124] width 68 height 26
